Goal: Navigation & Orientation: Find specific page/section

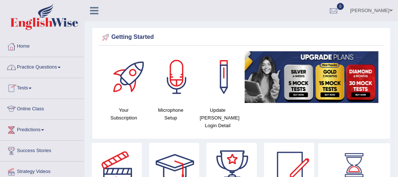
click at [36, 107] on link "Online Class" at bounding box center [42, 108] width 84 height 18
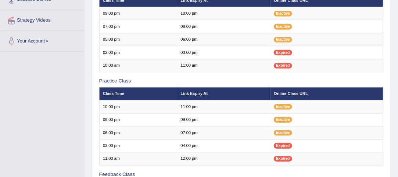
scroll to position [152, 0]
